Goal: Check status: Check status

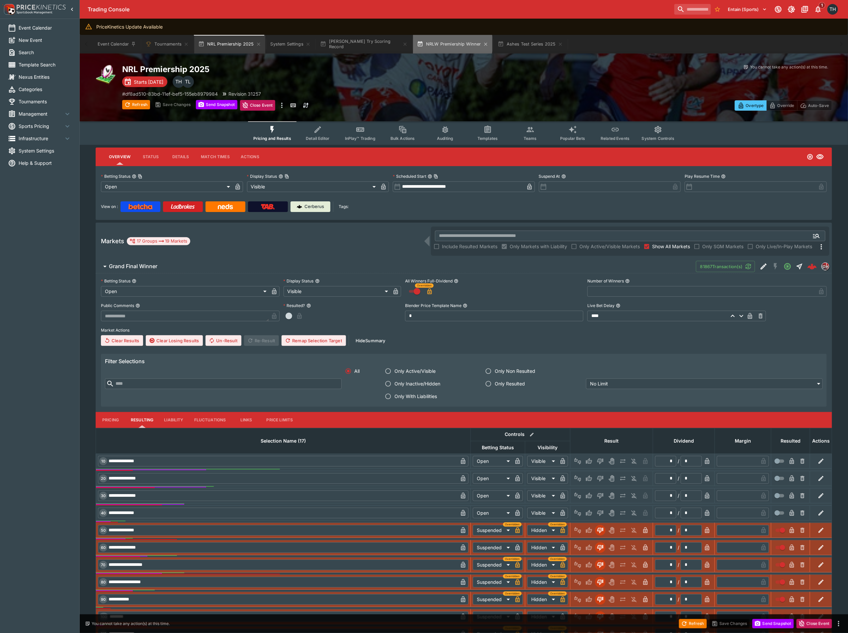
click at [445, 44] on button "NRLW Premiership Winner" at bounding box center [452, 44] width 79 height 19
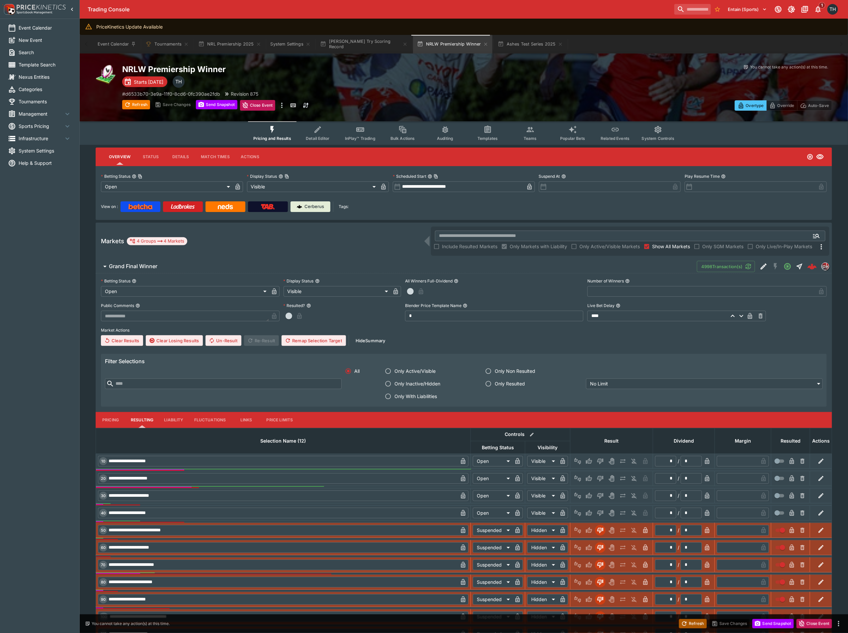
click at [701, 625] on button "Refresh" at bounding box center [693, 623] width 28 height 9
click at [105, 417] on button "Pricing" at bounding box center [111, 420] width 30 height 16
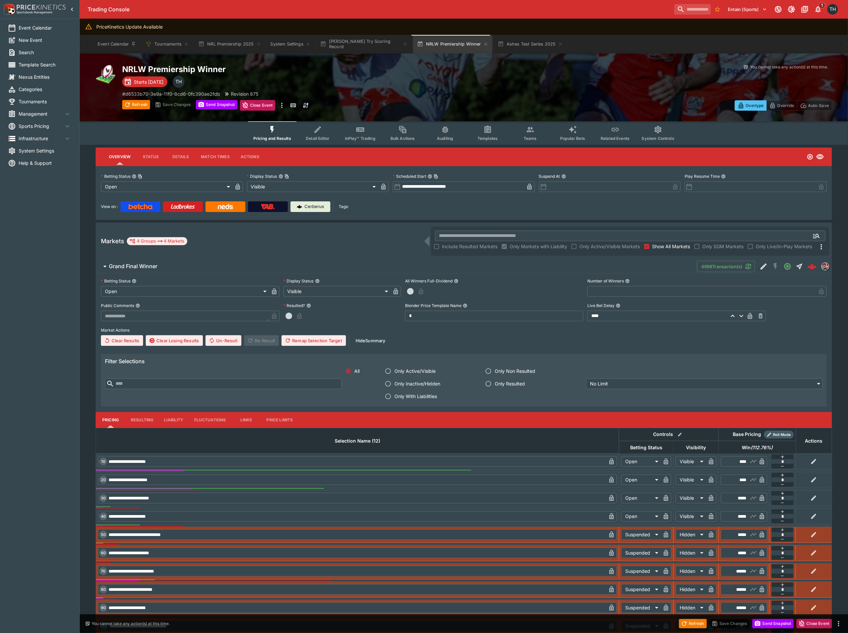
click at [463, 132] on button "Auditing" at bounding box center [445, 133] width 43 height 24
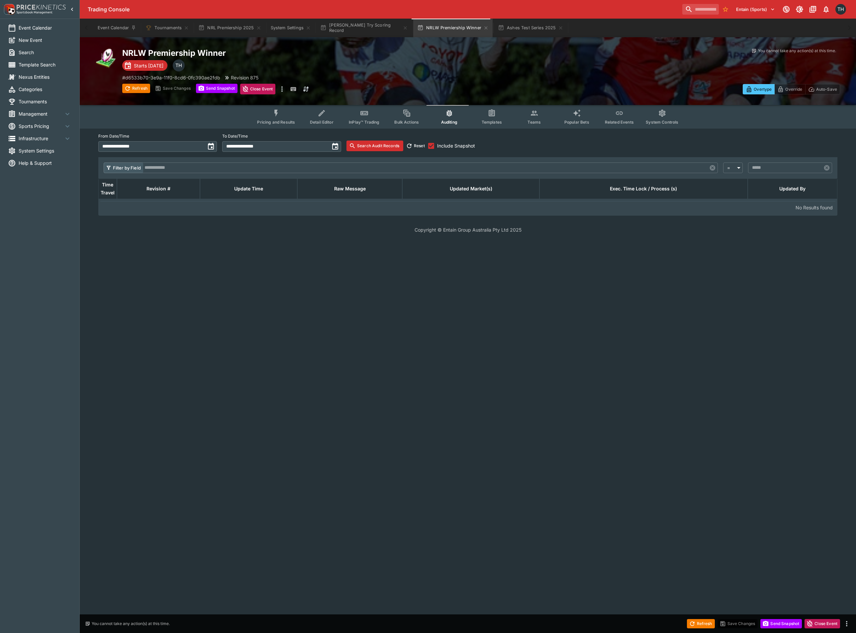
click at [383, 150] on button "Search Audit Records" at bounding box center [374, 145] width 57 height 11
click at [215, 147] on icon "toggle date time picker" at bounding box center [211, 146] width 8 height 8
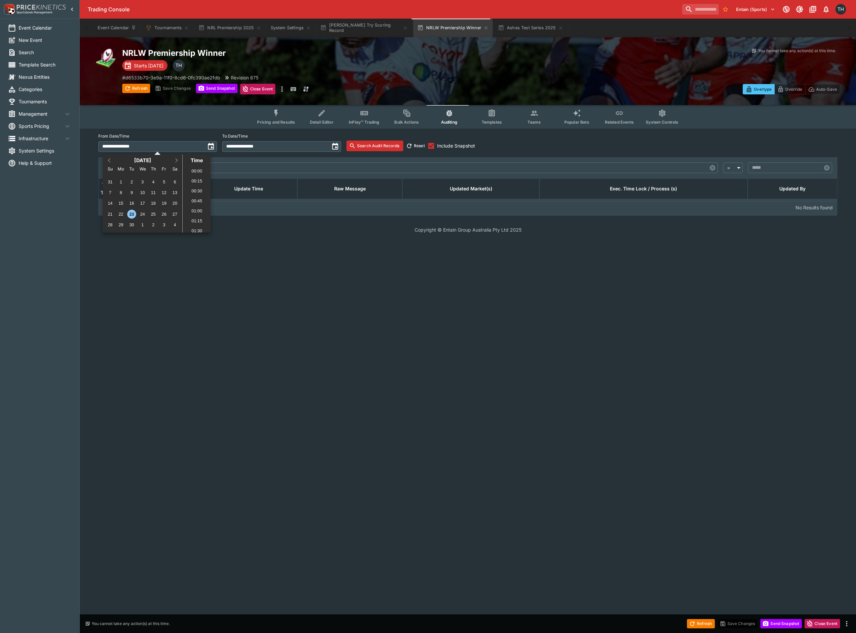
scroll to position [808, 0]
click at [110, 210] on div "21" at bounding box center [110, 214] width 9 height 9
type input "**********"
click at [370, 147] on button "Search Audit Records" at bounding box center [374, 145] width 57 height 11
